Goal: Task Accomplishment & Management: Use online tool/utility

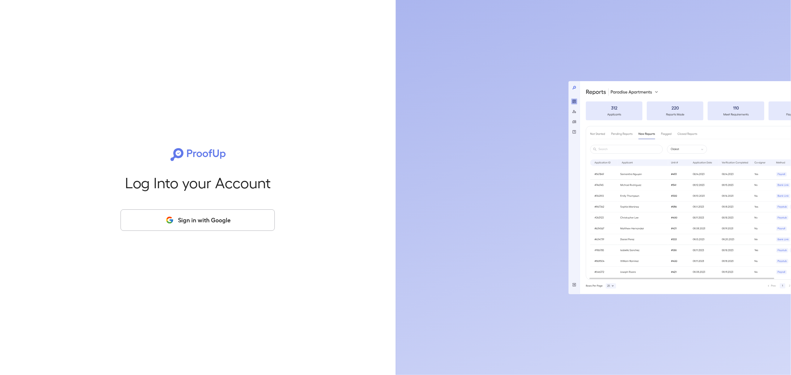
click at [257, 215] on button "Sign in with Google" at bounding box center [198, 221] width 154 height 22
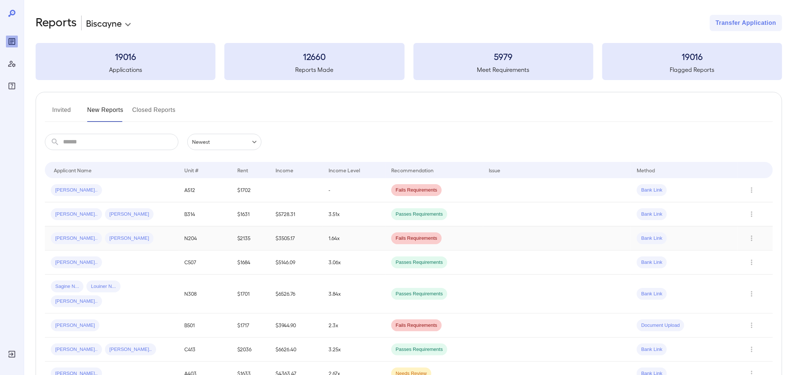
click at [135, 241] on div "[PERSON_NAME].. [PERSON_NAME].." at bounding box center [112, 239] width 122 height 12
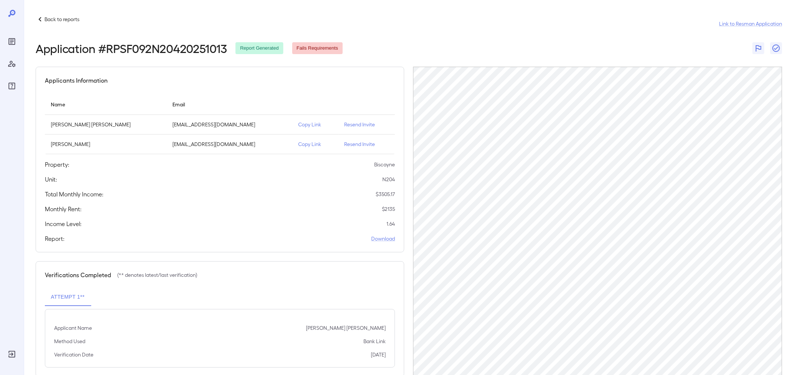
scroll to position [17, 0]
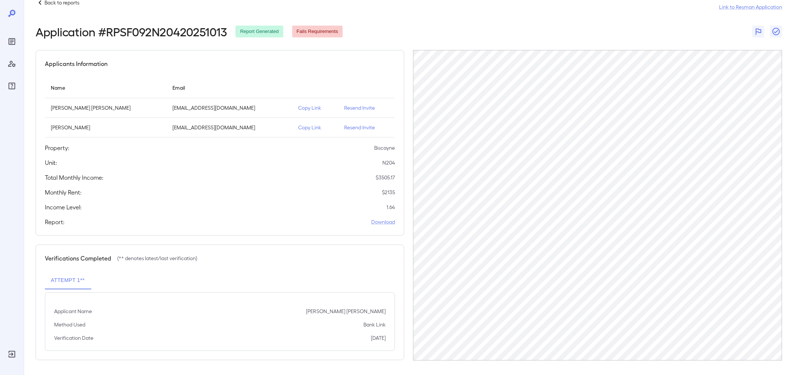
click at [791, 178] on div "Back to reports Link to Resman Application Application # RPSF092N20420251013 Re…" at bounding box center [407, 179] width 767 height 392
click at [663, 23] on header "Back to reports Link to Resman Application Application # RPSF092N20420251013 Re…" at bounding box center [409, 18] width 747 height 40
click at [791, 89] on div "Back to reports Link to Resman Application Application # RPSF092N20420251013 Re…" at bounding box center [407, 179] width 767 height 392
drag, startPoint x: 791, startPoint y: 168, endPoint x: 789, endPoint y: 98, distance: 70.5
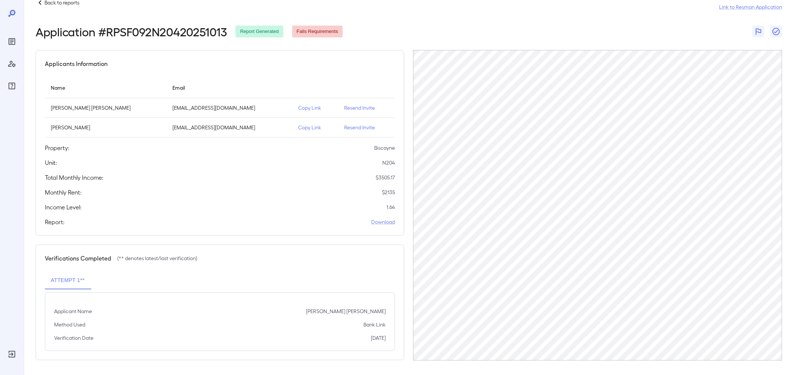
click at [789, 98] on html "Back to reports Link to Resman Application Application # RPSF092N20420251013 Re…" at bounding box center [395, 170] width 791 height 375
click at [345, 126] on p "Resend Invite" at bounding box center [367, 127] width 45 height 7
click at [360, 125] on p "Resend Invite" at bounding box center [367, 127] width 45 height 7
click at [56, 1] on p "Back to reports" at bounding box center [62, 2] width 35 height 7
